Goal: Task Accomplishment & Management: Manage account settings

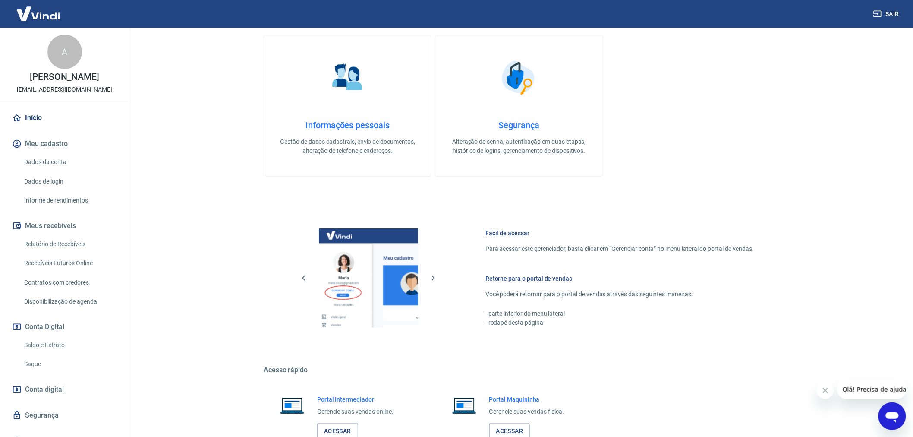
scroll to position [236, 0]
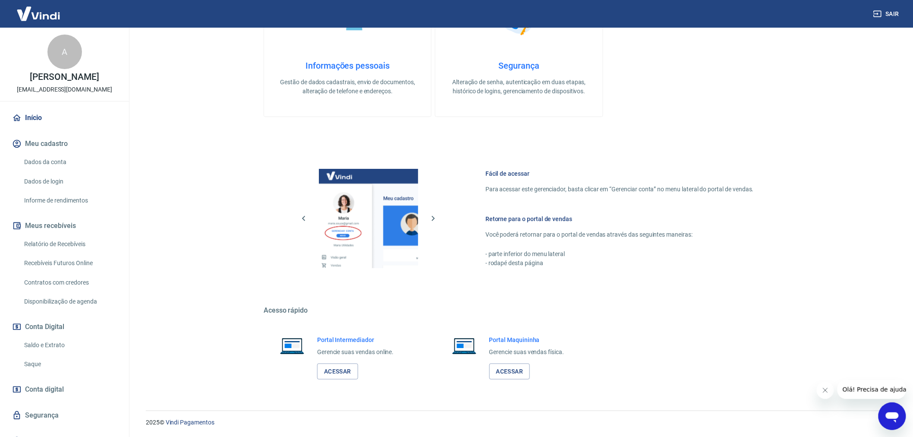
click at [44, 370] on link "Saque" at bounding box center [70, 364] width 98 height 18
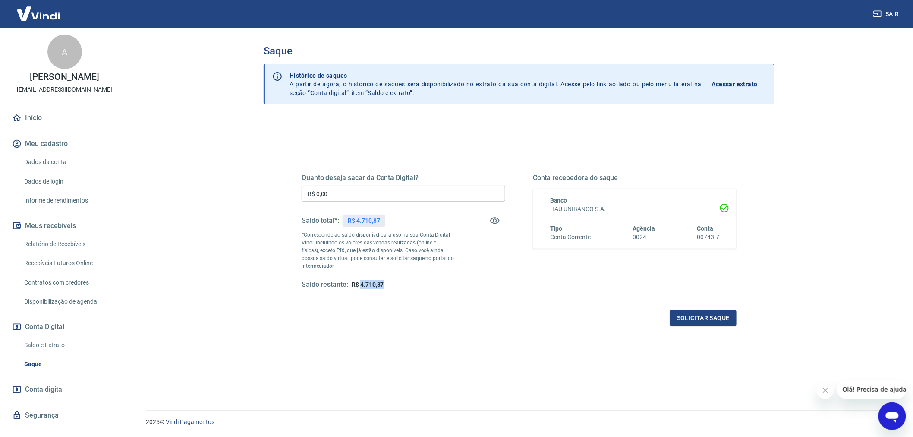
drag, startPoint x: 361, startPoint y: 284, endPoint x: 392, endPoint y: 285, distance: 30.6
click at [392, 285] on div "Saldo restante: R$ 4.710,87" at bounding box center [404, 284] width 204 height 9
copy span "4.710,87"
click at [47, 349] on link "Saldo e Extrato" at bounding box center [70, 345] width 98 height 18
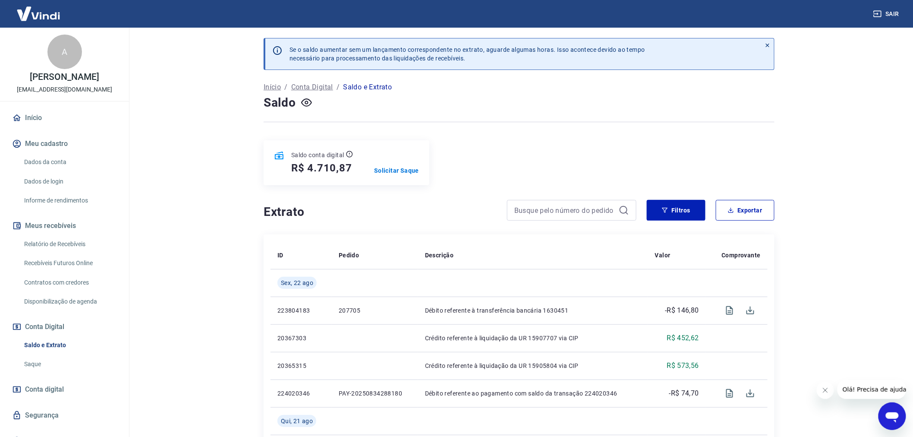
drag, startPoint x: 84, startPoint y: 300, endPoint x: 176, endPoint y: 367, distance: 113.4
click at [176, 367] on main "Se o saldo aumentar sem um lançamento correspondente no extrato, aguarde alguma…" at bounding box center [519, 232] width 788 height 409
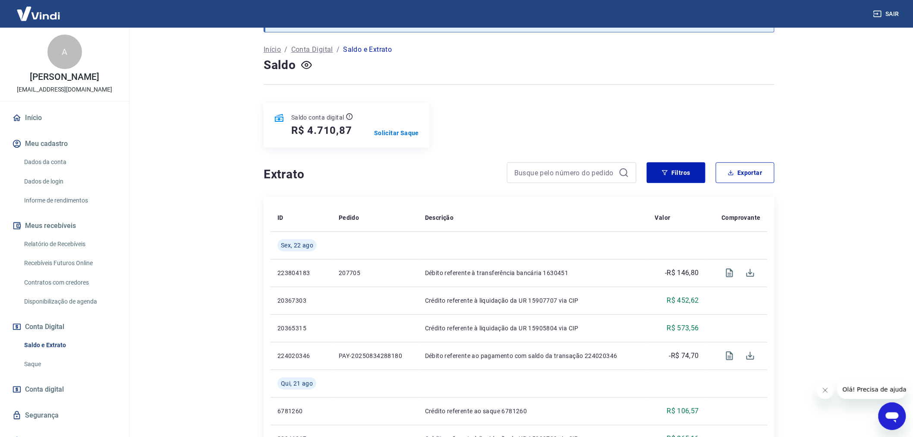
scroll to position [96, 0]
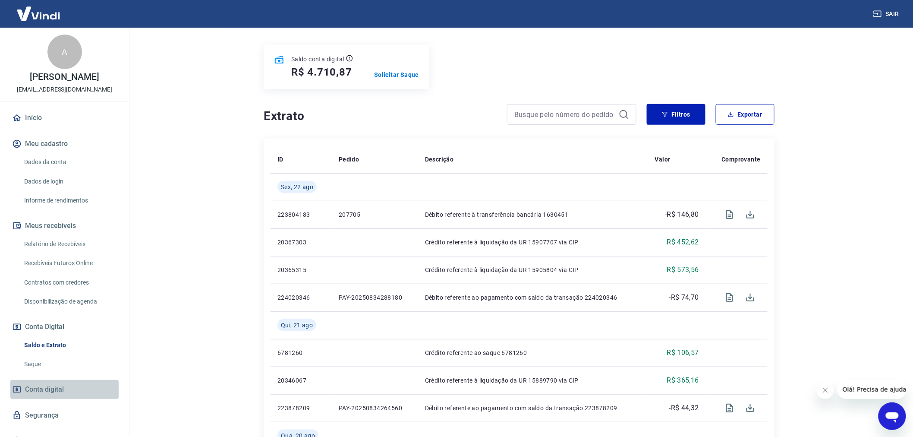
click at [66, 397] on link "Conta digital" at bounding box center [64, 389] width 108 height 19
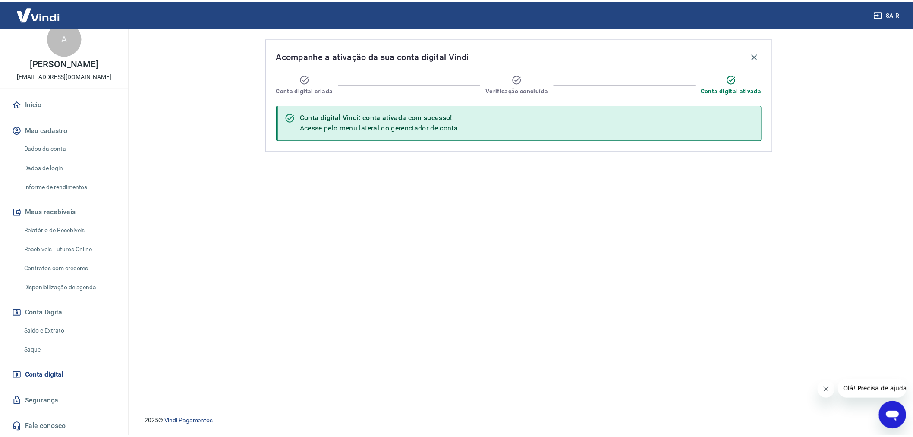
scroll to position [22, 0]
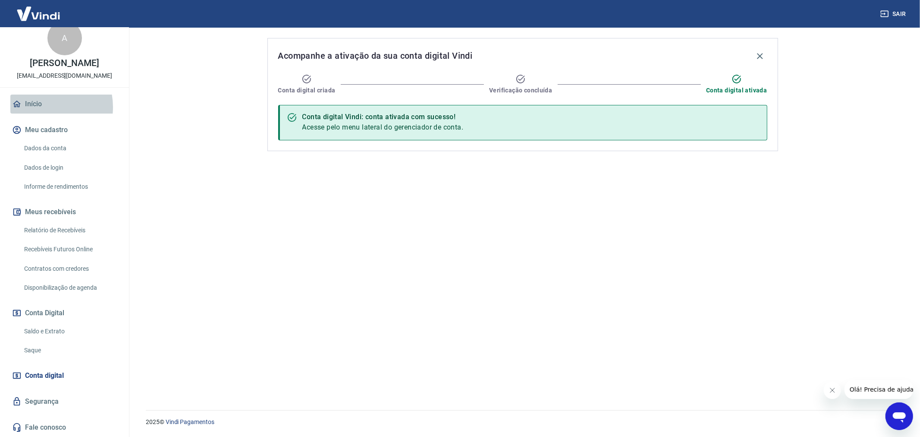
click at [42, 108] on link "Início" at bounding box center [64, 103] width 108 height 19
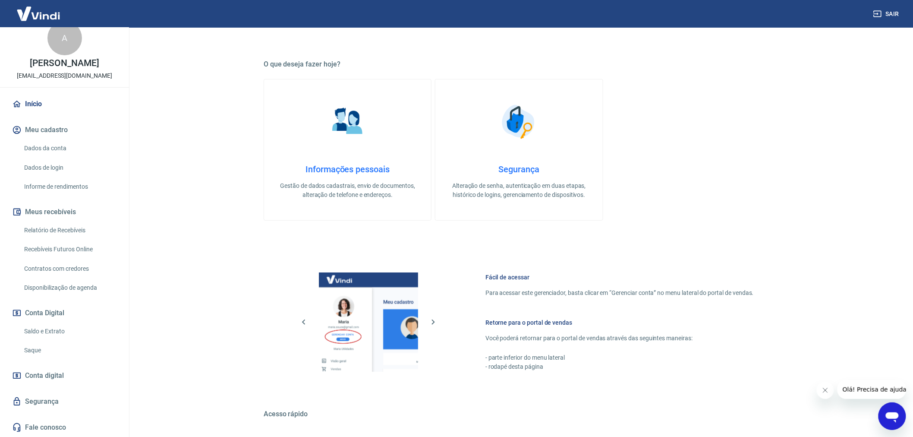
scroll to position [236, 0]
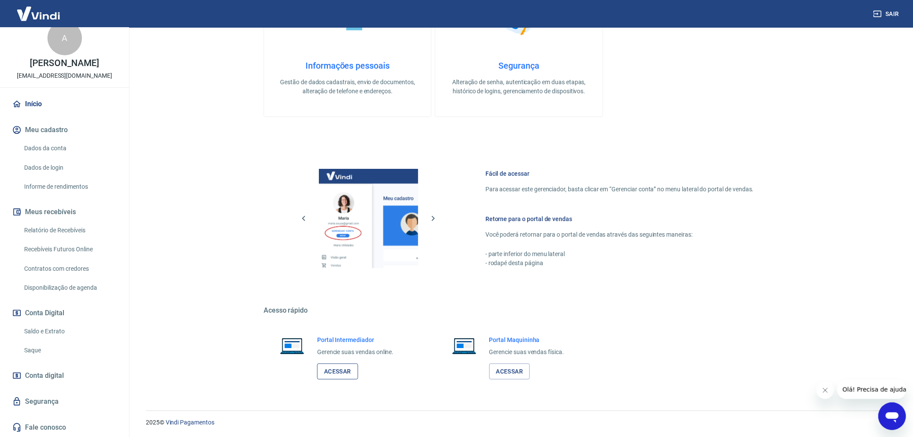
click at [342, 376] on link "Acessar" at bounding box center [337, 371] width 41 height 16
